Goal: Complete application form: Complete application form

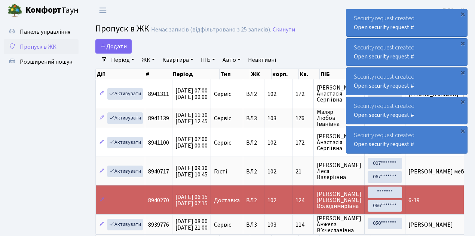
select select "25"
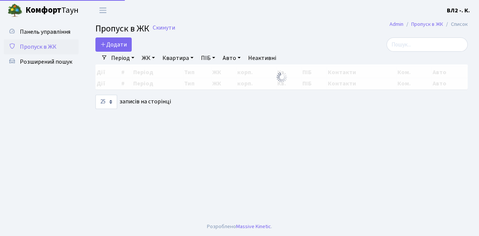
select select "25"
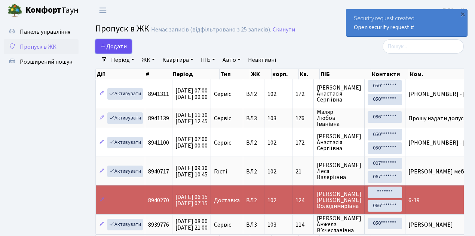
click at [128, 51] on link "Додати" at bounding box center [113, 46] width 36 height 14
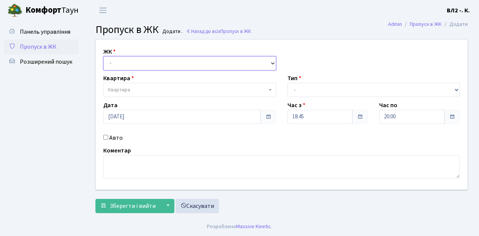
click at [272, 62] on select "- ВЛ1, Ужгородський пров., 4/1 ВЛ2, Голосіївський просп., 76 ВЛ3, пр.Голосіївсь…" at bounding box center [189, 63] width 173 height 14
select select "317"
click at [103, 56] on select "- ВЛ1, Ужгородський пров., 4/1 ВЛ2, Голосіївський просп., 76 ВЛ3, пр.Голосіївсь…" at bounding box center [189, 63] width 173 height 14
select select
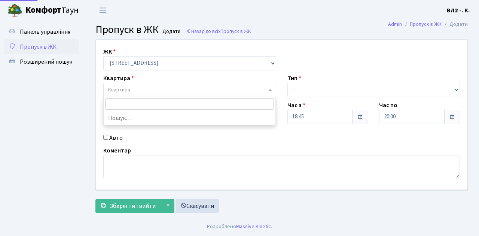
click at [270, 89] on b at bounding box center [270, 89] width 3 height 1
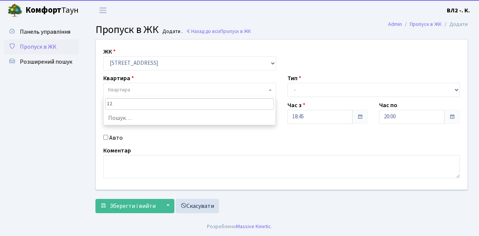
type input "125"
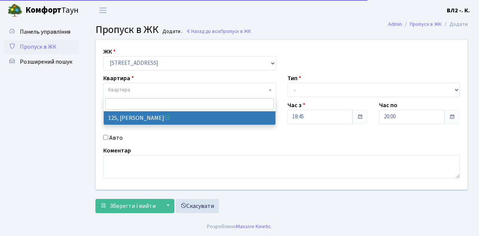
select select "38311"
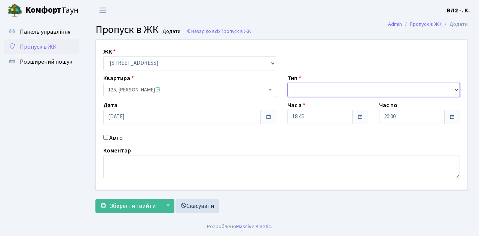
click at [456, 88] on select "- Доставка Таксі Гості Сервіс" at bounding box center [373, 90] width 173 height 14
select select "1"
click at [287, 83] on select "- Доставка Таксі Гості Сервіс" at bounding box center [373, 90] width 173 height 14
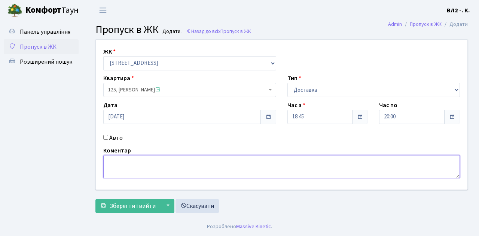
click at [110, 159] on textarea at bounding box center [281, 166] width 356 height 23
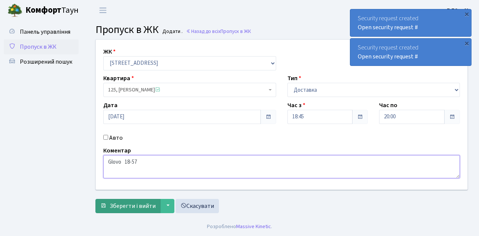
type textarea "Glovo 18-57"
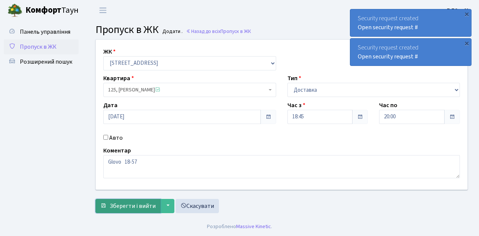
click at [112, 210] on button "Зберегти і вийти" at bounding box center [127, 206] width 65 height 14
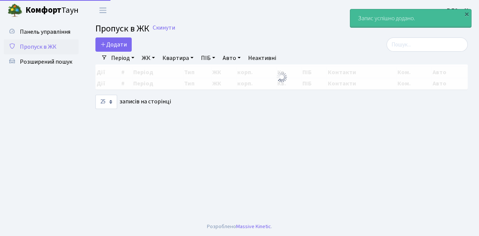
select select "25"
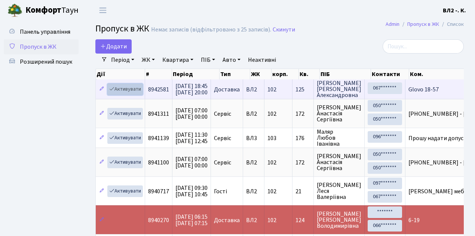
click at [141, 94] on link "Активувати" at bounding box center [125, 89] width 36 height 12
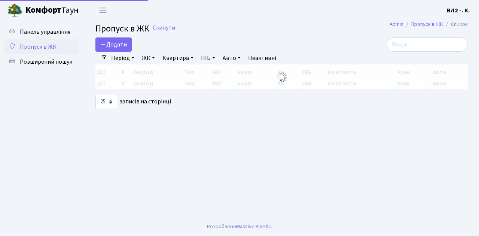
select select "25"
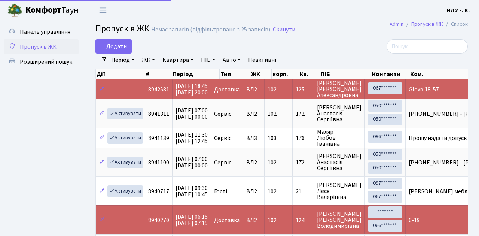
select select "25"
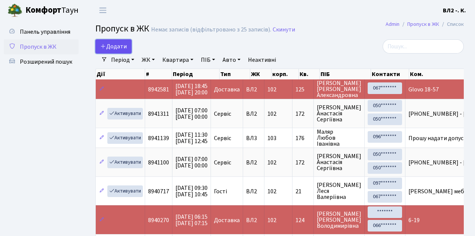
click at [128, 51] on link "Додати" at bounding box center [113, 46] width 36 height 14
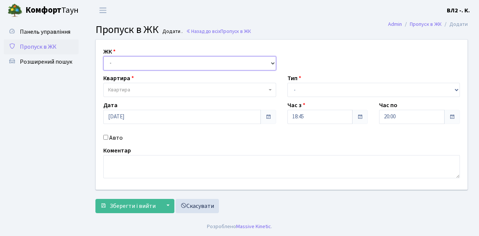
drag, startPoint x: 271, startPoint y: 62, endPoint x: 264, endPoint y: 61, distance: 6.8
click at [271, 62] on select "- ВЛ1, Ужгородський пров., 4/1 ВЛ2, Голосіївський просп., 76 ВЛ3, пр.Голосіївсь…" at bounding box center [189, 63] width 173 height 14
select select "317"
click at [103, 56] on select "- ВЛ1, Ужгородський пров., 4/1 ВЛ2, Голосіївський просп., 76 ВЛ3, пр.Голосіївсь…" at bounding box center [189, 63] width 173 height 14
select select
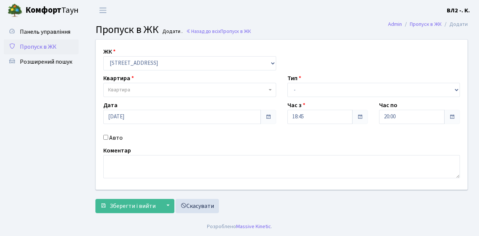
click at [268, 88] on span "Квартира" at bounding box center [189, 90] width 173 height 14
type input "122"
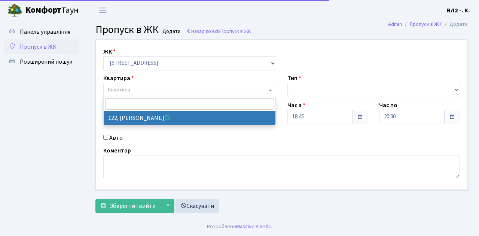
select select "38302"
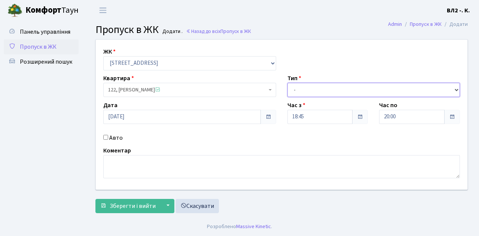
drag, startPoint x: 455, startPoint y: 88, endPoint x: 431, endPoint y: 89, distance: 24.0
click at [455, 88] on select "- Доставка Таксі Гості Сервіс" at bounding box center [373, 90] width 173 height 14
select select "1"
click at [287, 83] on select "- Доставка Таксі Гості Сервіс" at bounding box center [373, 90] width 173 height 14
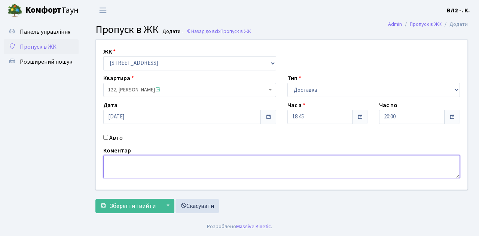
click at [111, 162] on textarea at bounding box center [281, 166] width 356 height 23
type textarea "18-58"
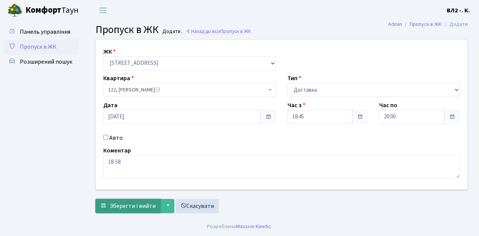
click at [123, 208] on span "Зберегти і вийти" at bounding box center [133, 206] width 46 height 8
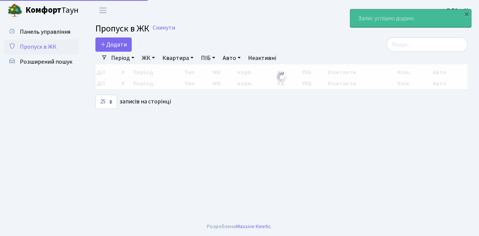
select select "25"
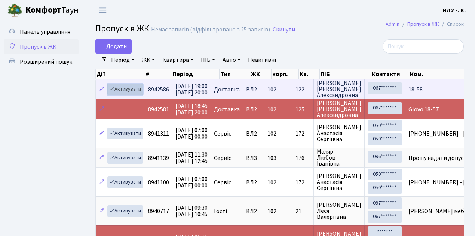
click at [140, 93] on link "Активувати" at bounding box center [125, 89] width 36 height 12
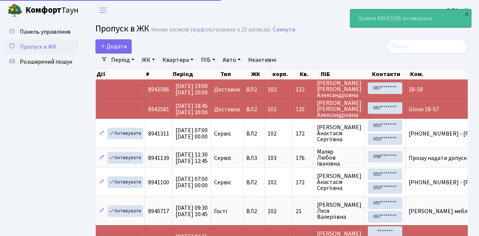
select select "25"
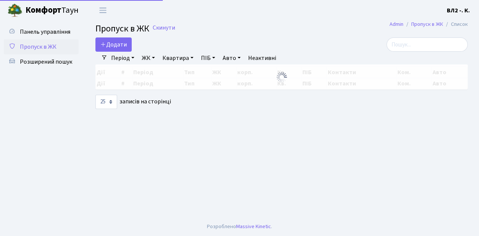
select select "25"
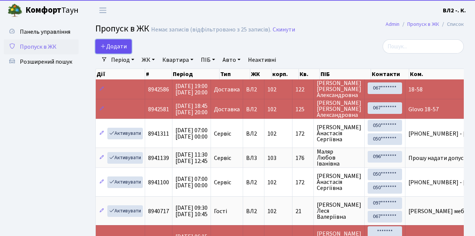
click at [129, 51] on link "Додати" at bounding box center [113, 46] width 36 height 14
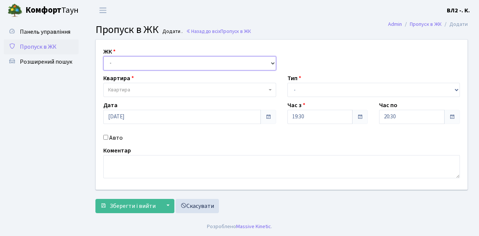
click at [272, 62] on select "- [STREET_ADDRESS][PERSON_NAME]" at bounding box center [189, 63] width 173 height 14
select select "317"
click at [103, 56] on select "- [STREET_ADDRESS][PERSON_NAME]" at bounding box center [189, 63] width 173 height 14
select select
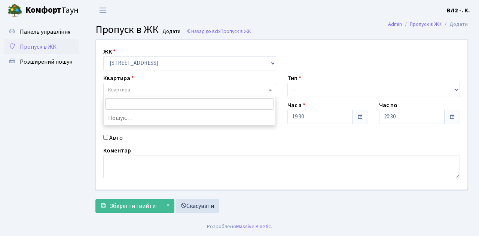
click at [270, 89] on b at bounding box center [270, 89] width 3 height 1
type input "188"
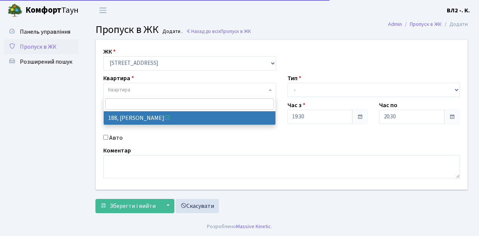
select select "40000"
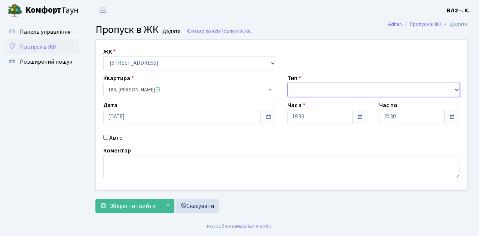
drag, startPoint x: 454, startPoint y: 89, endPoint x: 447, endPoint y: 89, distance: 6.7
click at [454, 89] on select "- Доставка Таксі Гості Сервіс" at bounding box center [373, 90] width 173 height 14
select select "1"
click at [287, 83] on select "- Доставка Таксі Гості Сервіс" at bounding box center [373, 90] width 173 height 14
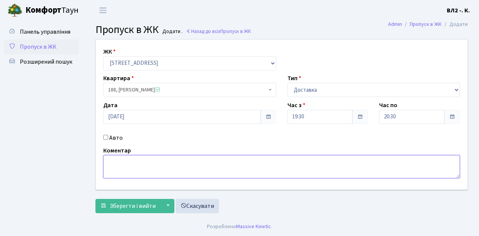
click at [110, 162] on textarea at bounding box center [281, 166] width 356 height 23
type textarea "Glovo 19-36"
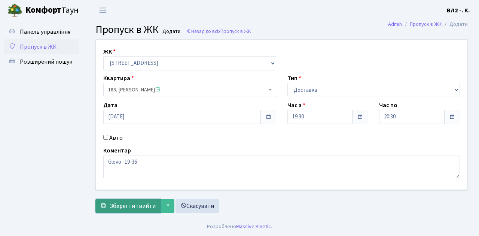
click at [113, 207] on span "Зберегти і вийти" at bounding box center [133, 206] width 46 height 8
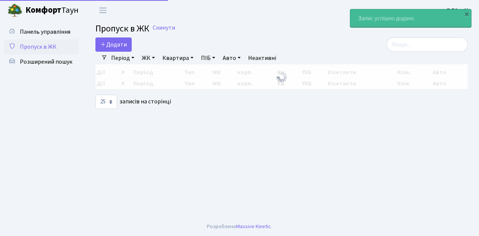
select select "25"
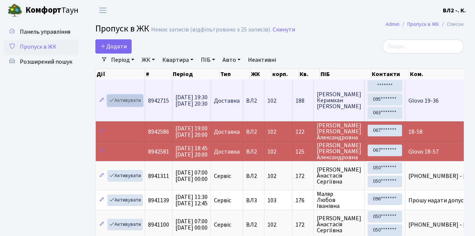
click at [141, 105] on link "Активувати" at bounding box center [125, 101] width 36 height 12
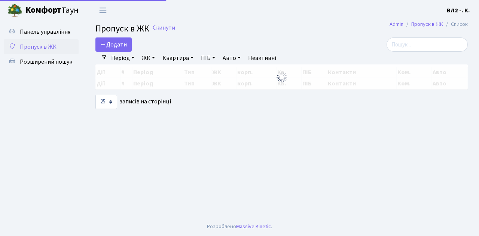
select select "25"
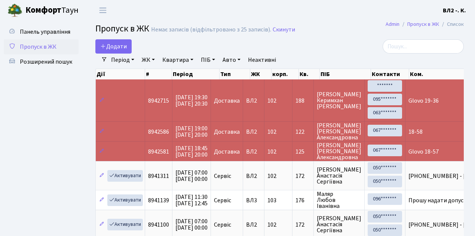
click at [66, 103] on ul "Панель управління Пропуск в ЖК Розширений пошук" at bounding box center [41, 184] width 75 height 320
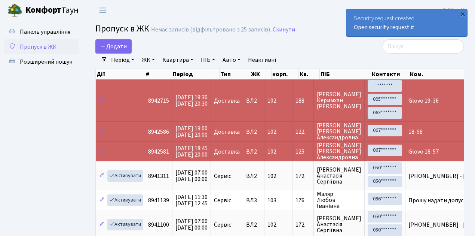
click at [463, 13] on div "×" at bounding box center [462, 13] width 7 height 7
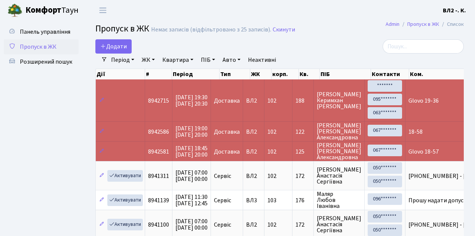
drag, startPoint x: 464, startPoint y: 13, endPoint x: 349, endPoint y: 34, distance: 116.4
click at [349, 34] on h2 "Пропуск в ЖК Немає записів (відфільтровано з 25 записів). Скинути" at bounding box center [279, 30] width 368 height 13
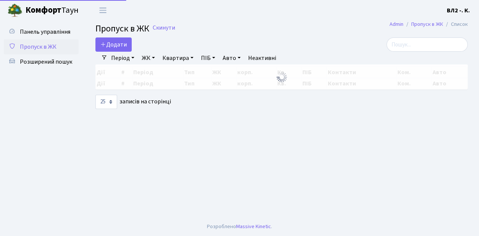
select select "25"
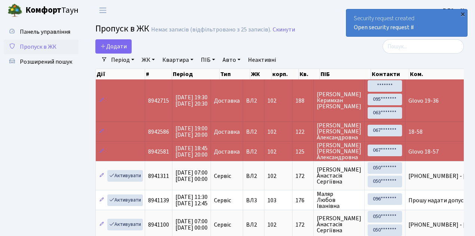
click at [464, 13] on div "×" at bounding box center [462, 13] width 7 height 7
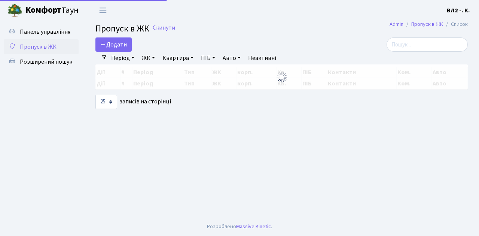
select select "25"
